Goal: Task Accomplishment & Management: Use online tool/utility

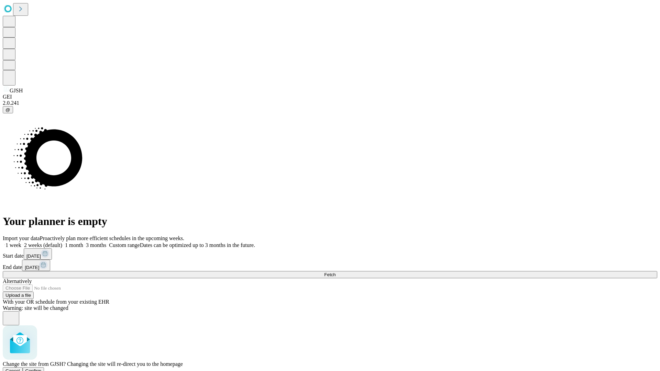
click at [42, 369] on span "Confirm" at bounding box center [33, 371] width 16 height 5
click at [21, 242] on label "1 week" at bounding box center [12, 245] width 19 height 6
click at [336, 272] on span "Fetch" at bounding box center [329, 274] width 11 height 5
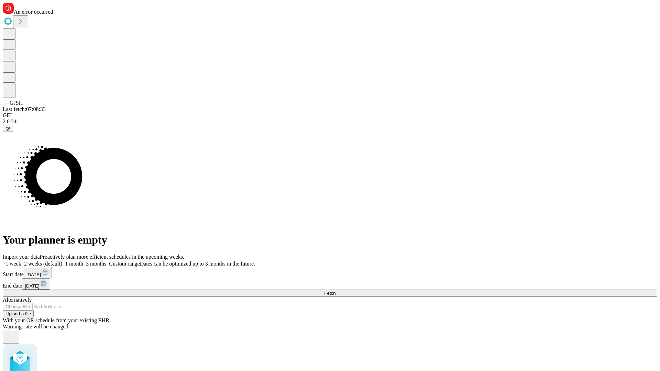
click at [21, 261] on label "1 week" at bounding box center [12, 264] width 19 height 6
click at [336, 291] on span "Fetch" at bounding box center [329, 293] width 11 height 5
click at [21, 261] on label "1 week" at bounding box center [12, 264] width 19 height 6
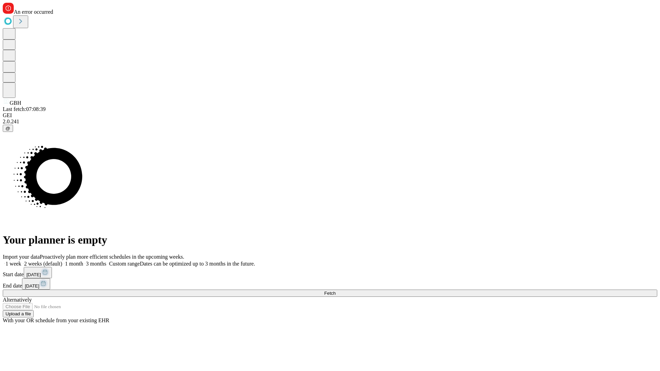
click at [336, 291] on span "Fetch" at bounding box center [329, 293] width 11 height 5
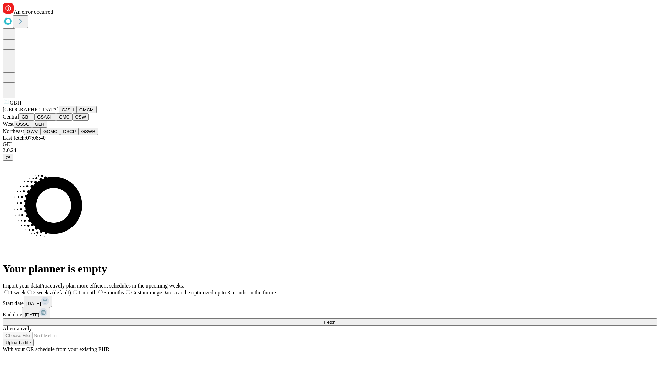
click at [53, 121] on button "GSACH" at bounding box center [45, 116] width 22 height 7
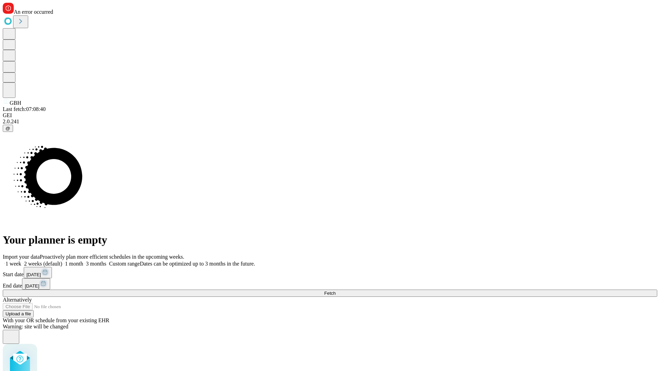
click at [21, 261] on label "1 week" at bounding box center [12, 264] width 19 height 6
click at [336, 291] on span "Fetch" at bounding box center [329, 293] width 11 height 5
click at [21, 261] on label "1 week" at bounding box center [12, 264] width 19 height 6
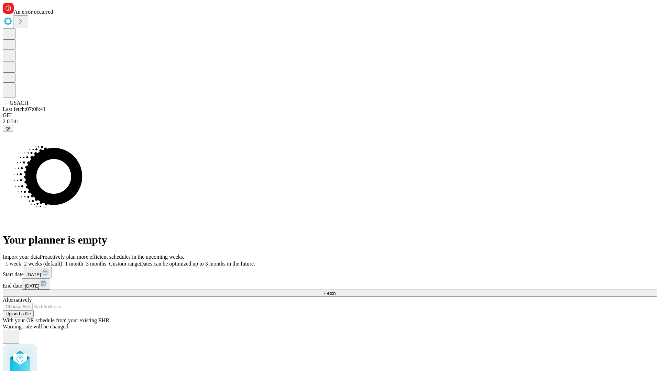
click at [336, 291] on span "Fetch" at bounding box center [329, 293] width 11 height 5
click at [21, 261] on label "1 week" at bounding box center [12, 264] width 19 height 6
click at [336, 291] on span "Fetch" at bounding box center [329, 293] width 11 height 5
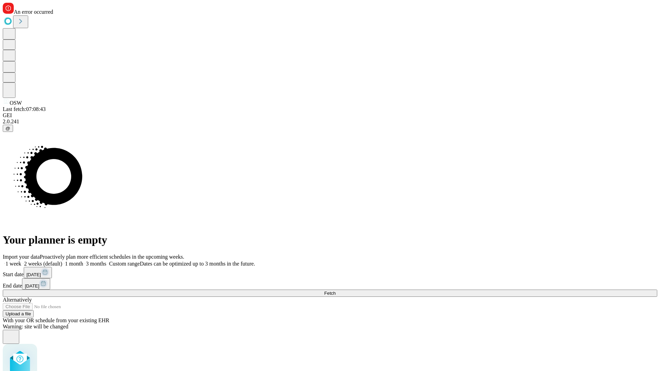
click at [21, 261] on label "1 week" at bounding box center [12, 264] width 19 height 6
click at [336, 291] on span "Fetch" at bounding box center [329, 293] width 11 height 5
click at [21, 261] on label "1 week" at bounding box center [12, 264] width 19 height 6
click at [336, 291] on span "Fetch" at bounding box center [329, 293] width 11 height 5
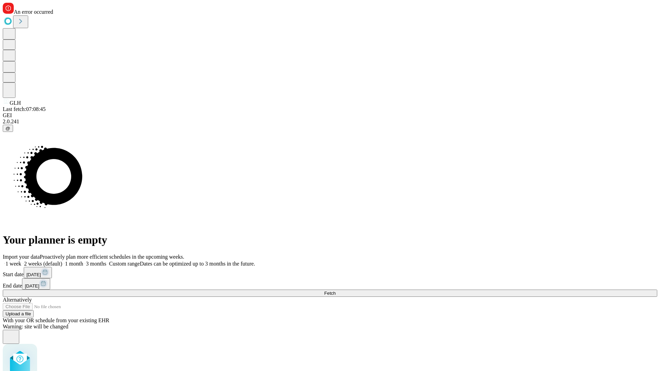
click at [21, 261] on label "1 week" at bounding box center [12, 264] width 19 height 6
click at [336, 291] on span "Fetch" at bounding box center [329, 293] width 11 height 5
